Goal: Check status: Check status

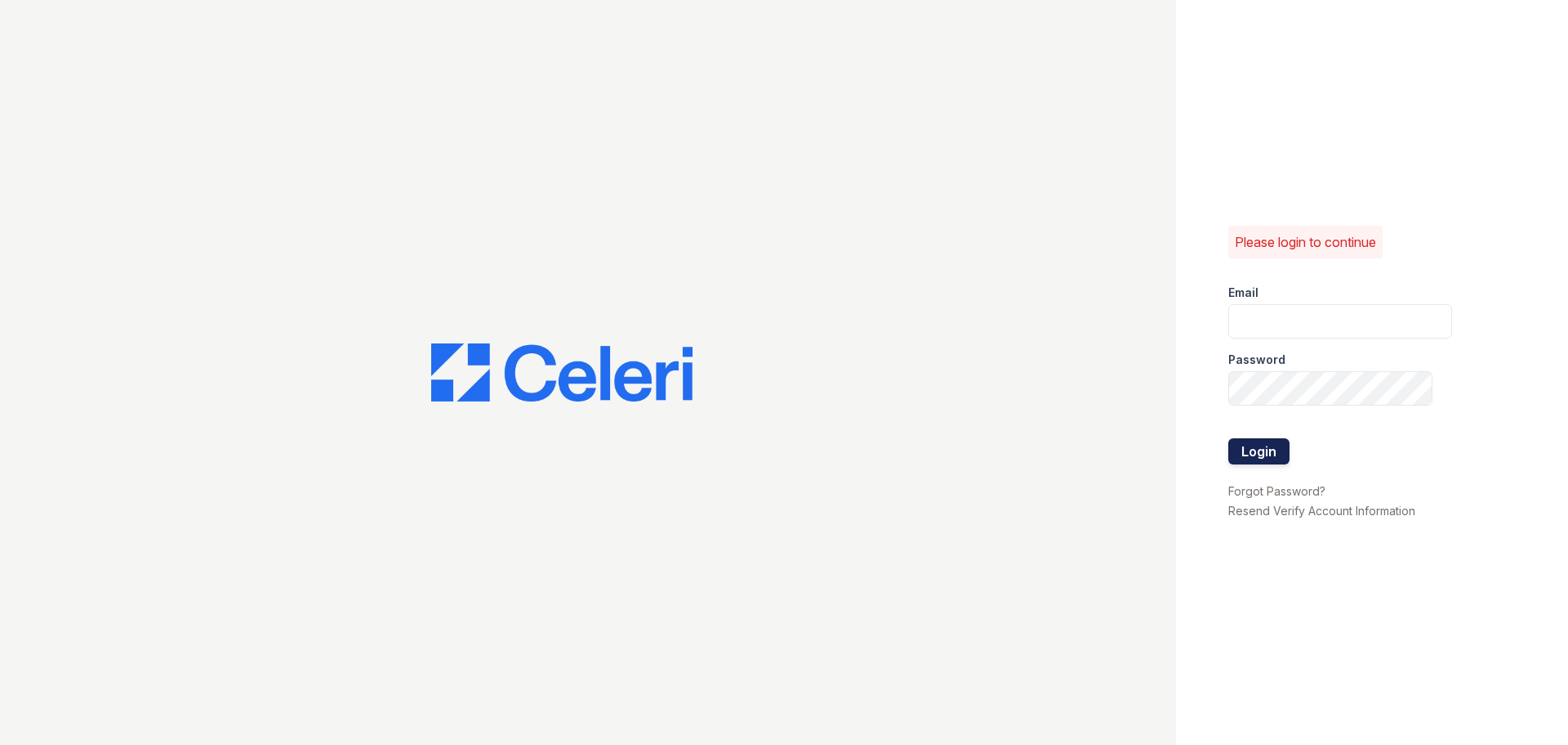
type input "[EMAIL_ADDRESS][DOMAIN_NAME]"
click at [1251, 447] on button "Login" at bounding box center [1259, 451] width 61 height 26
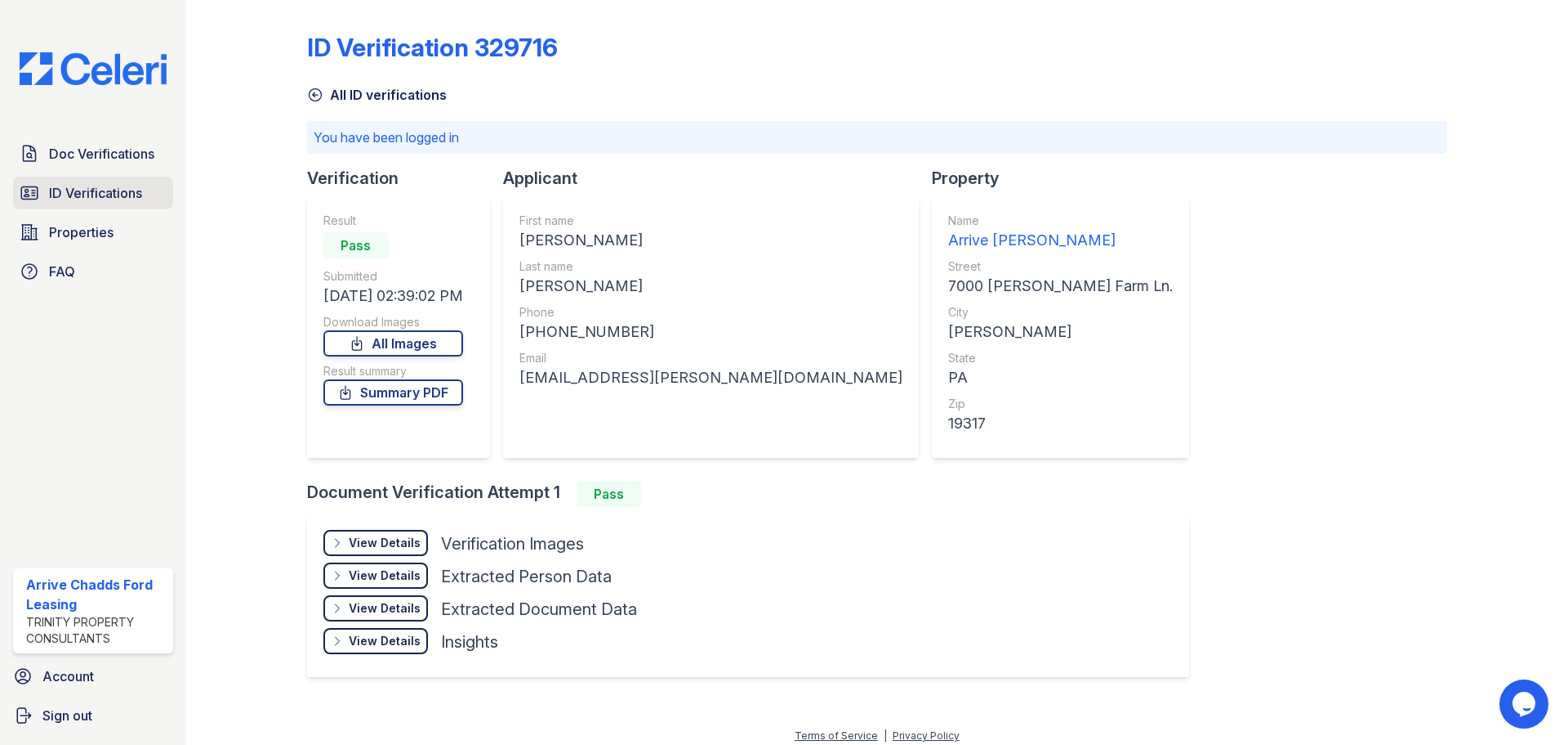
click at [106, 194] on span "ID Verifications" at bounding box center [96, 192] width 93 height 20
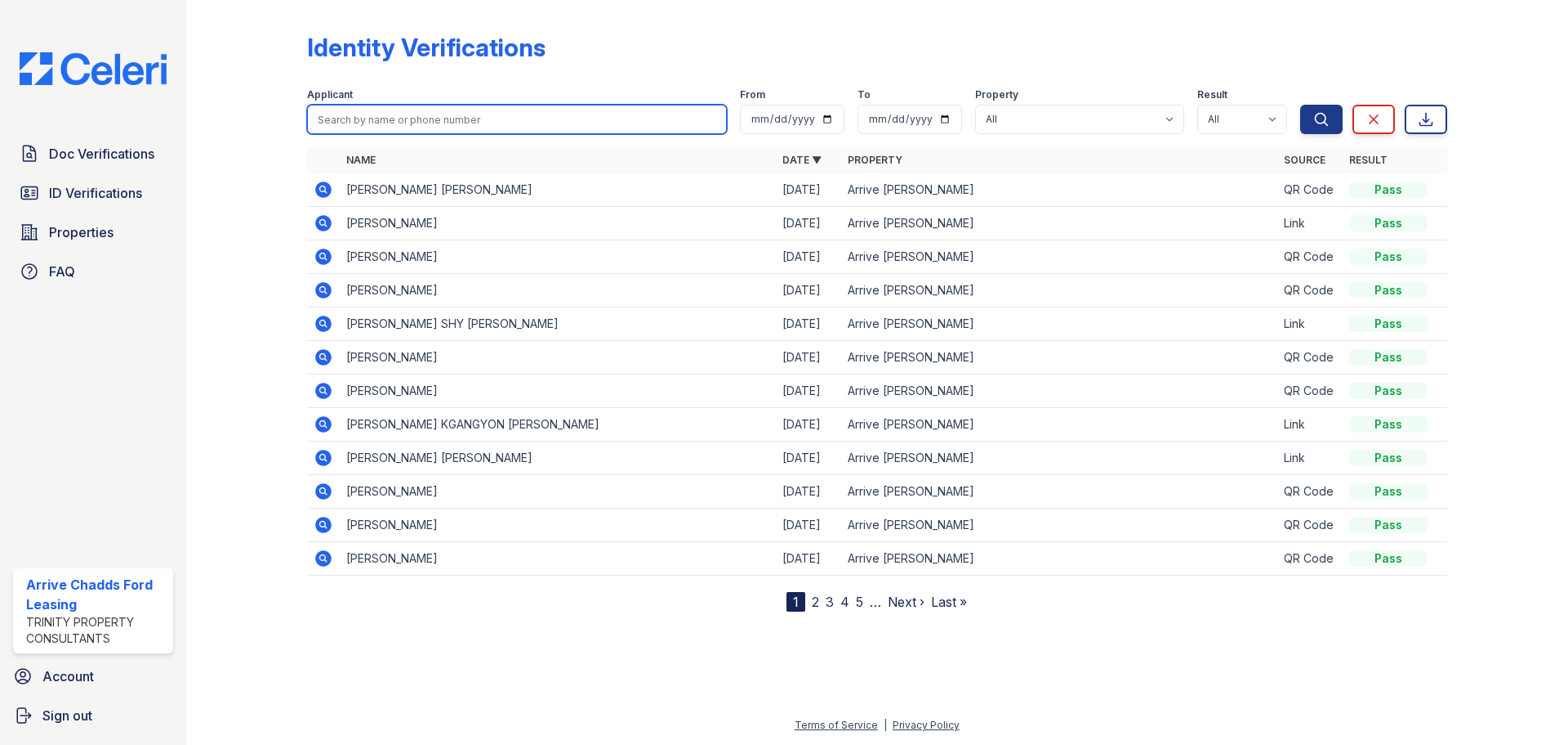
click at [546, 111] on input "search" at bounding box center [517, 120] width 420 height 30
type input "timothy halsey"
click at [1301, 105] on button "Search" at bounding box center [1322, 120] width 43 height 30
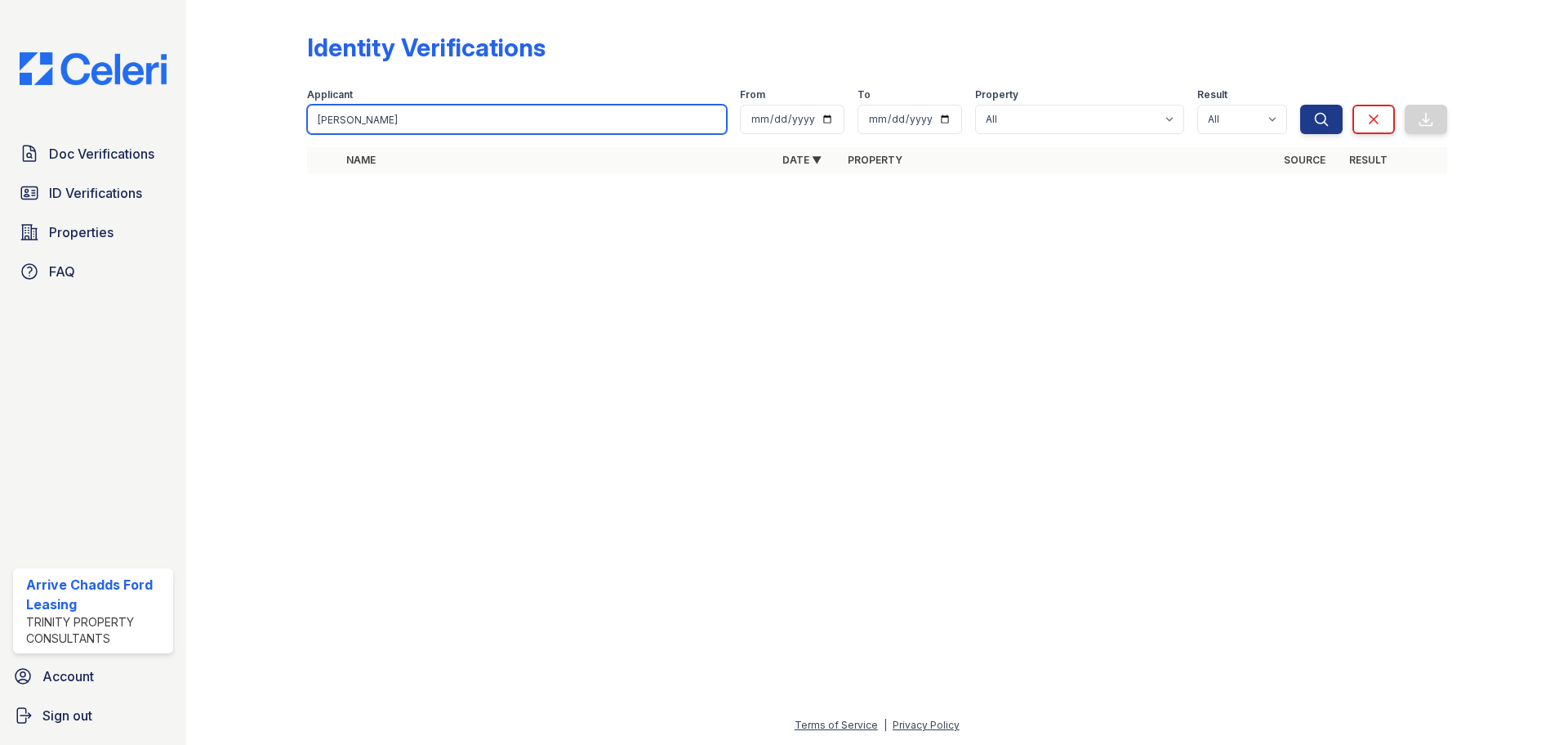
click at [502, 109] on input "timothy halsey" at bounding box center [517, 120] width 420 height 30
type input "tim"
click at [1301, 105] on button "Search" at bounding box center [1322, 120] width 43 height 30
